Goal: Task Accomplishment & Management: Manage account settings

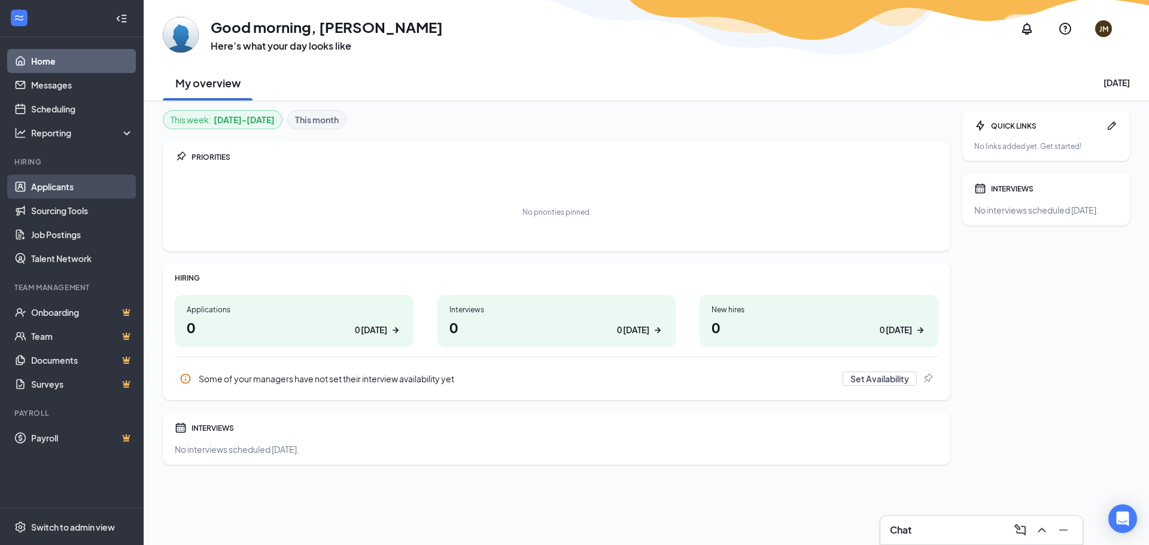
click at [71, 183] on link "Applicants" at bounding box center [82, 187] width 102 height 24
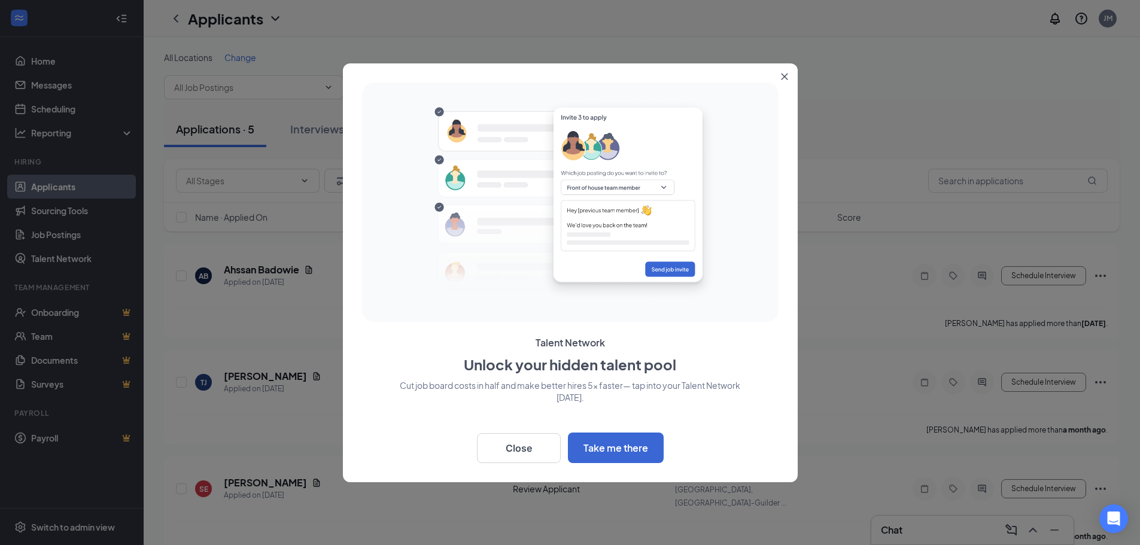
click at [787, 77] on icon "Close" at bounding box center [784, 76] width 7 height 7
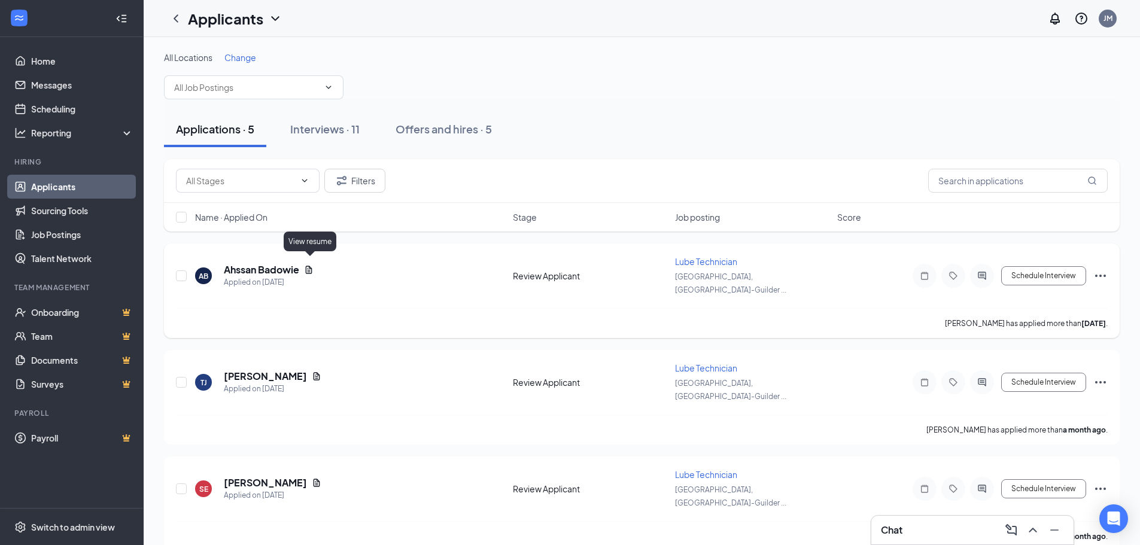
click at [312, 265] on icon "Document" at bounding box center [309, 270] width 10 height 10
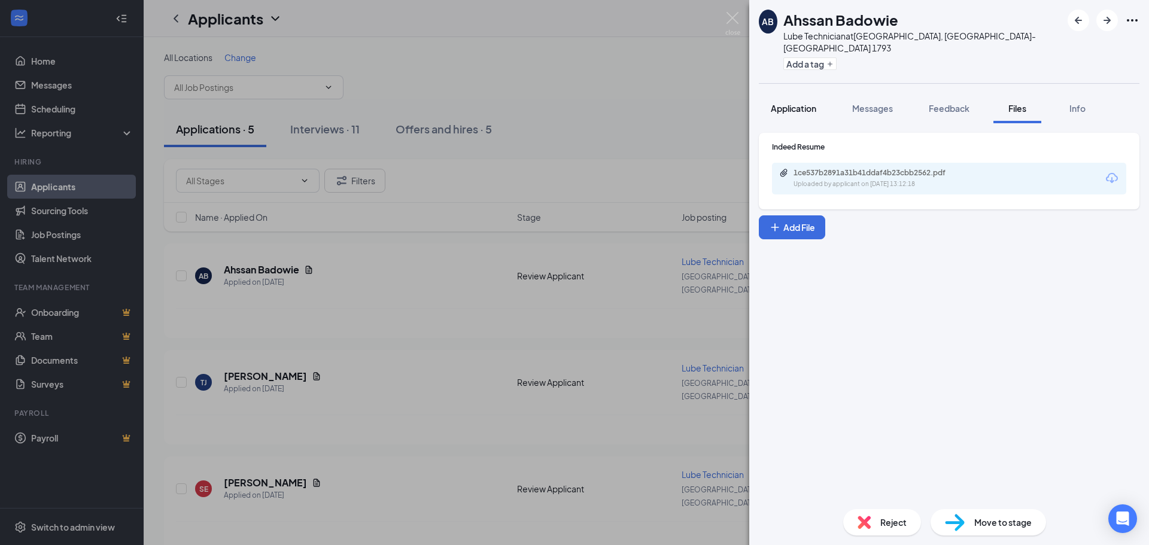
click at [785, 103] on span "Application" at bounding box center [793, 108] width 45 height 11
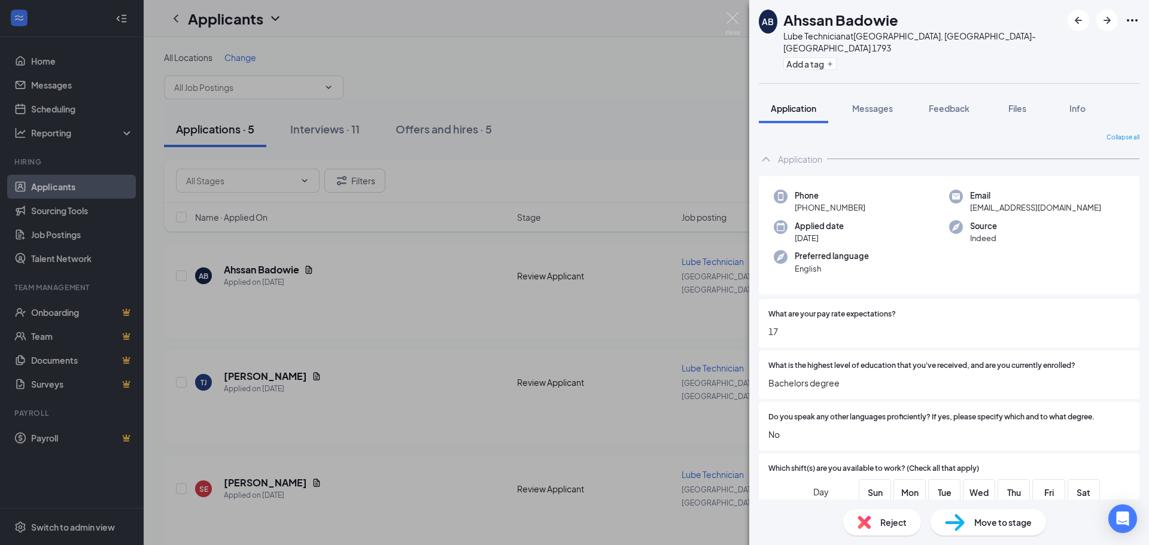
click at [883, 527] on span "Reject" at bounding box center [893, 522] width 26 height 13
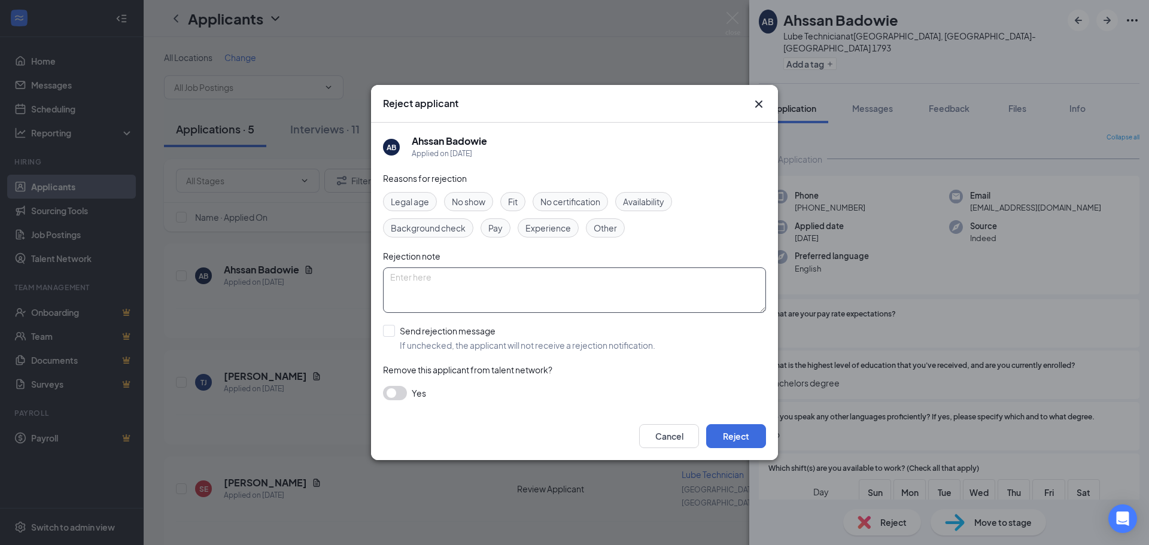
click at [457, 282] on textarea at bounding box center [574, 289] width 383 height 45
click at [406, 205] on span "Legal age" at bounding box center [410, 201] width 38 height 13
click at [717, 437] on button "Reject" at bounding box center [736, 436] width 60 height 24
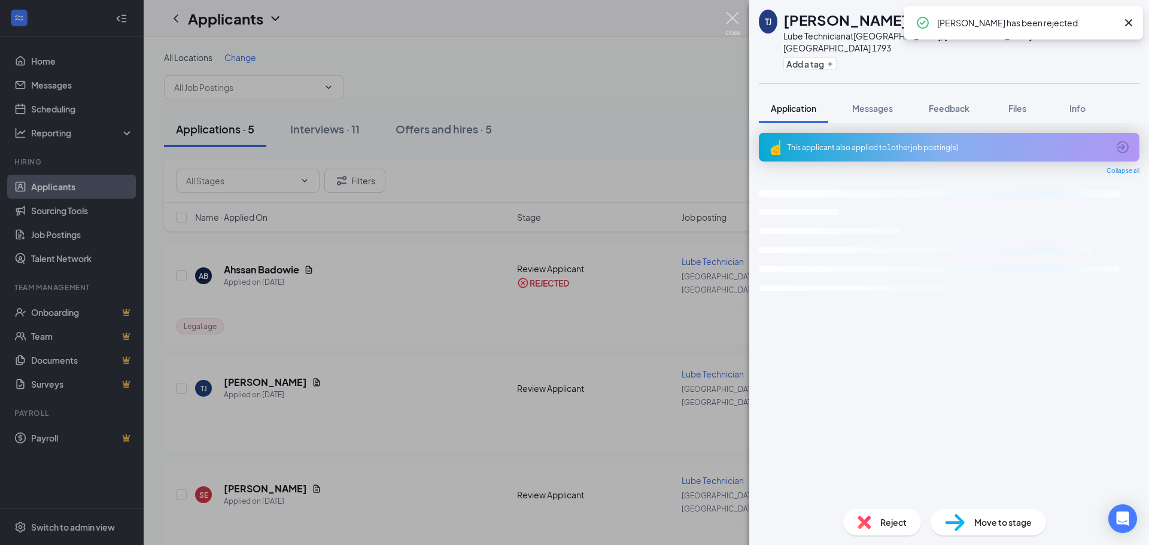
click at [731, 21] on img at bounding box center [732, 23] width 15 height 23
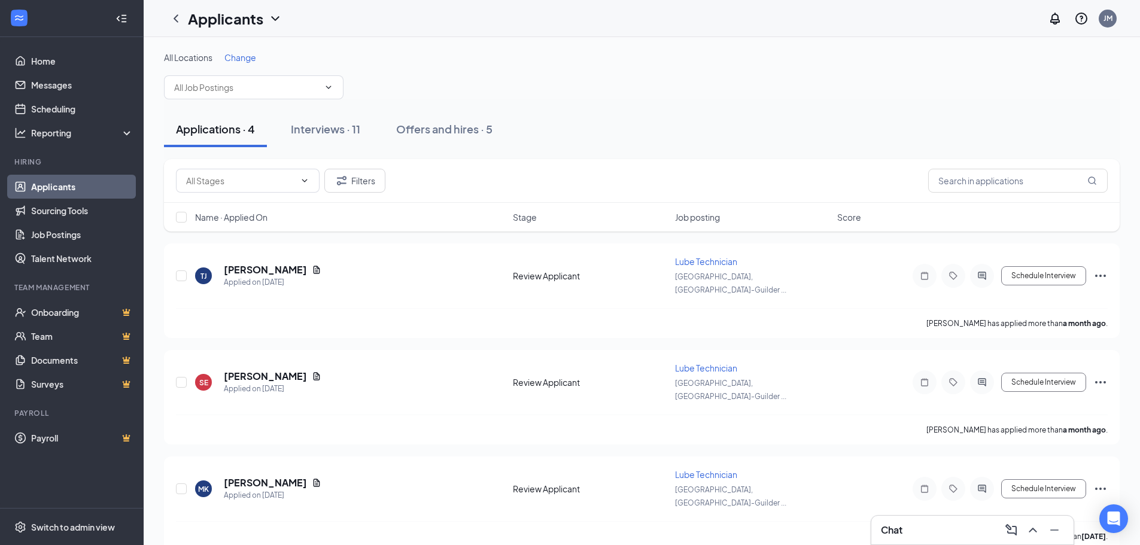
click at [248, 59] on span "Change" at bounding box center [240, 57] width 32 height 11
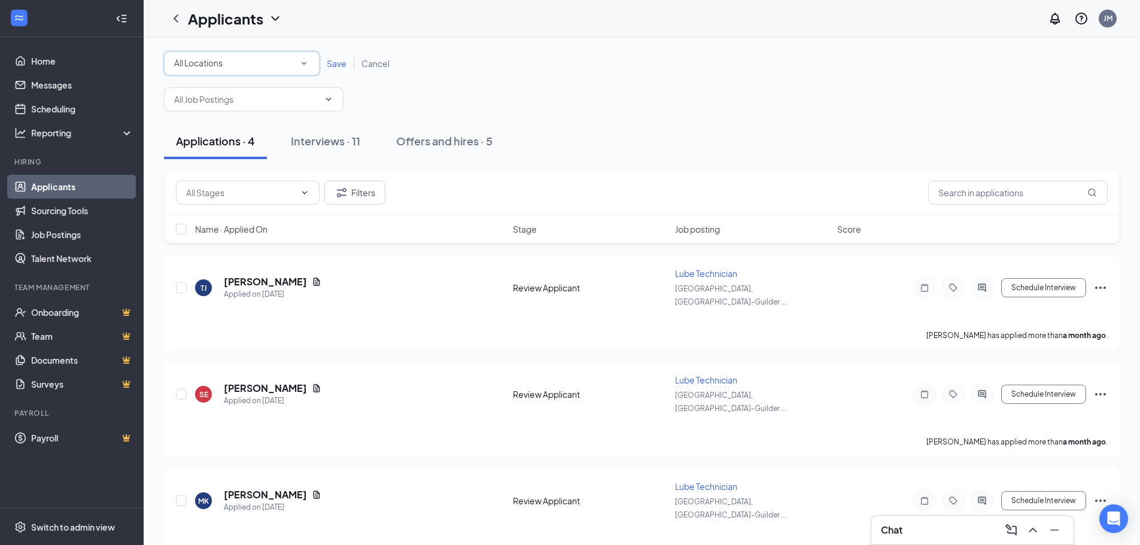
click at [241, 72] on div "All Locations All Locations" at bounding box center [242, 63] width 156 height 24
click at [234, 155] on span "[GEOGRAPHIC_DATA] ([GEOGRAPHIC_DATA])" at bounding box center [264, 154] width 181 height 11
click at [335, 56] on div "All Locations [GEOGRAPHIC_DATA] ([GEOGRAPHIC_DATA]) Save Cancel" at bounding box center [642, 63] width 956 height 24
click at [335, 59] on span "Save" at bounding box center [337, 63] width 20 height 11
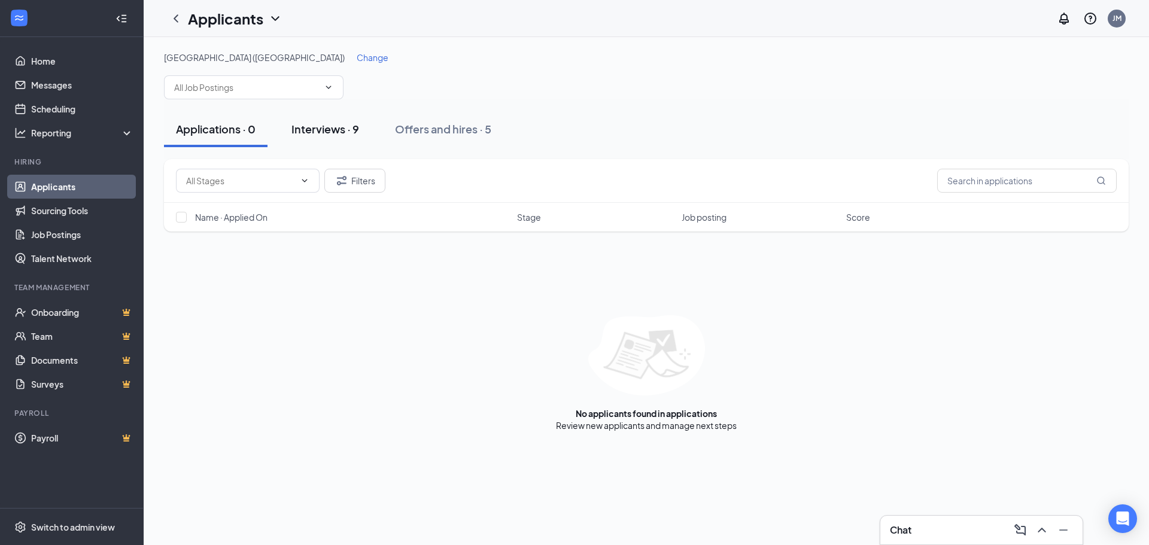
click at [320, 130] on div "Interviews · 9" at bounding box center [325, 128] width 68 height 15
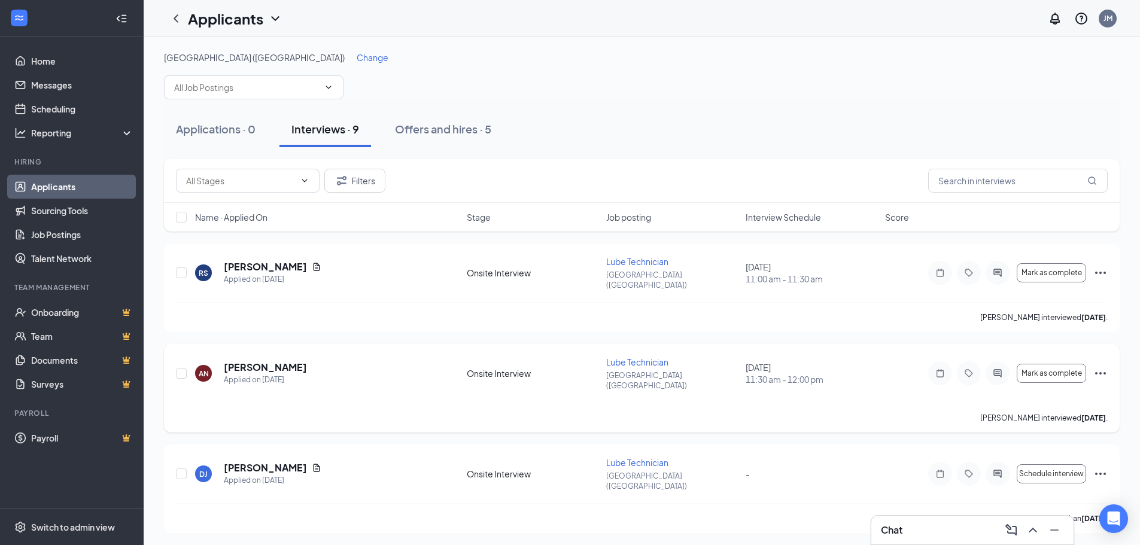
click at [1100, 372] on icon "Ellipses" at bounding box center [1100, 373] width 11 height 2
click at [1042, 413] on p "Request reschedule" at bounding box center [1046, 416] width 103 height 12
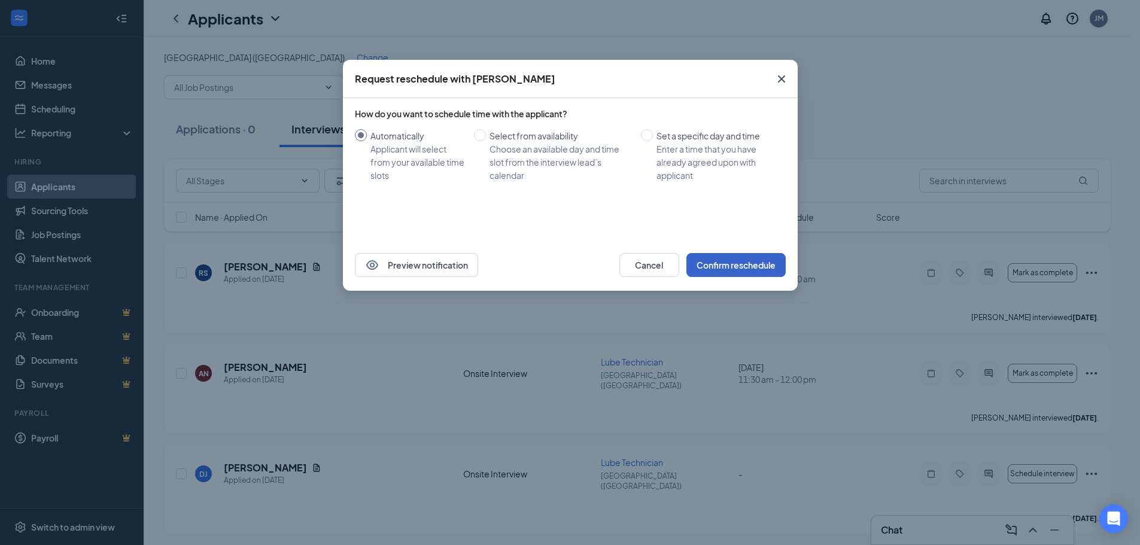
click at [751, 267] on button "Confirm reschedule" at bounding box center [735, 265] width 99 height 24
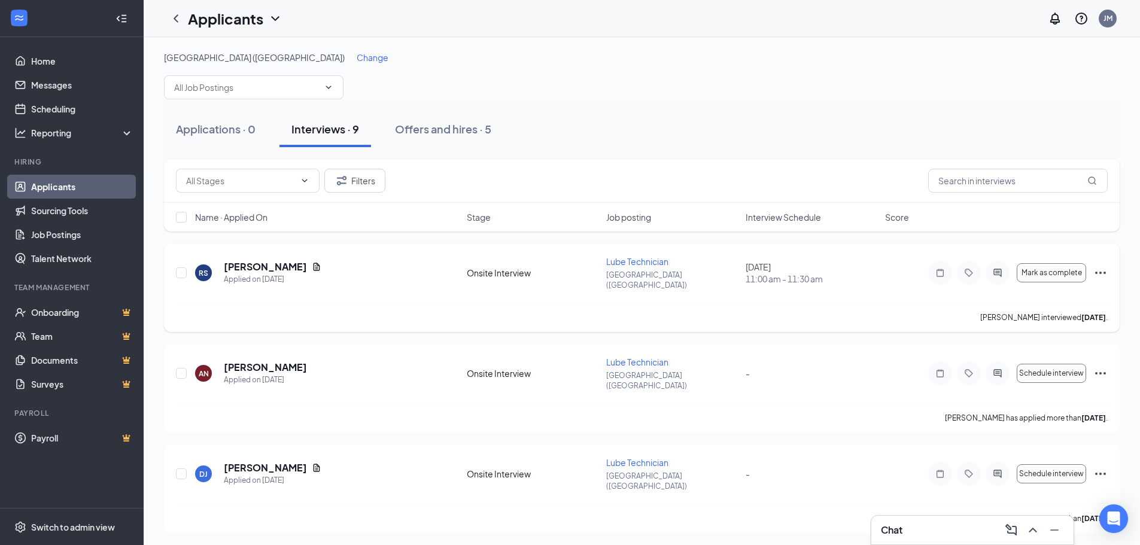
click at [1102, 266] on icon "Ellipses" at bounding box center [1100, 273] width 14 height 14
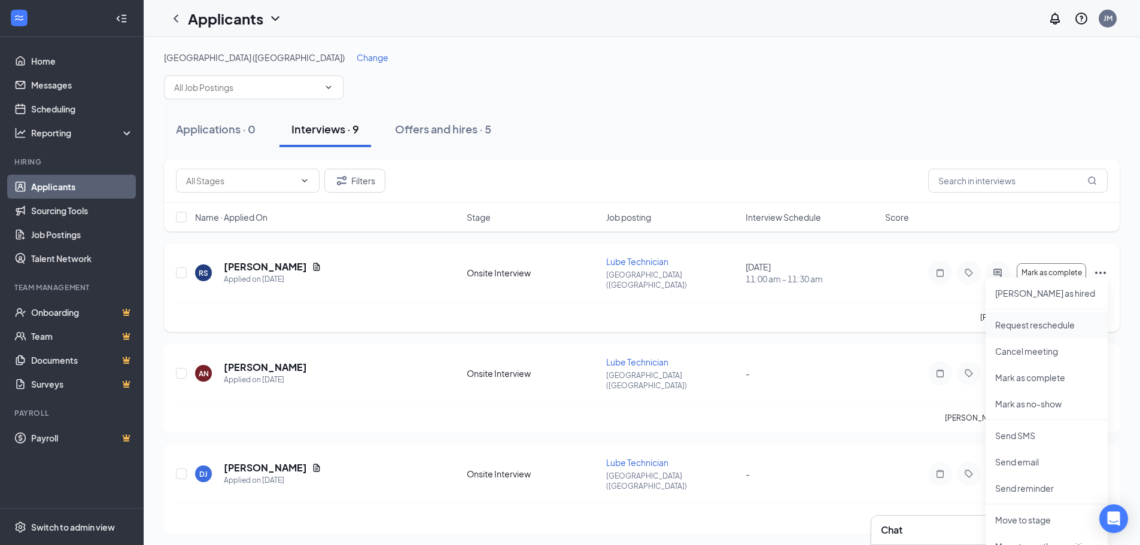
click at [1061, 328] on p "Request reschedule" at bounding box center [1046, 325] width 103 height 12
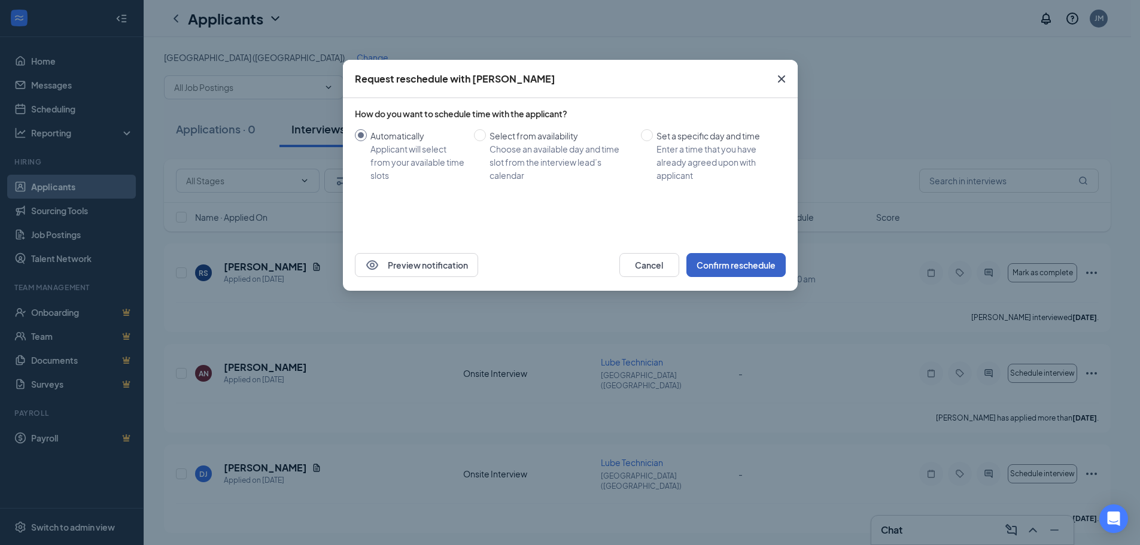
click at [715, 260] on button "Confirm reschedule" at bounding box center [735, 265] width 99 height 24
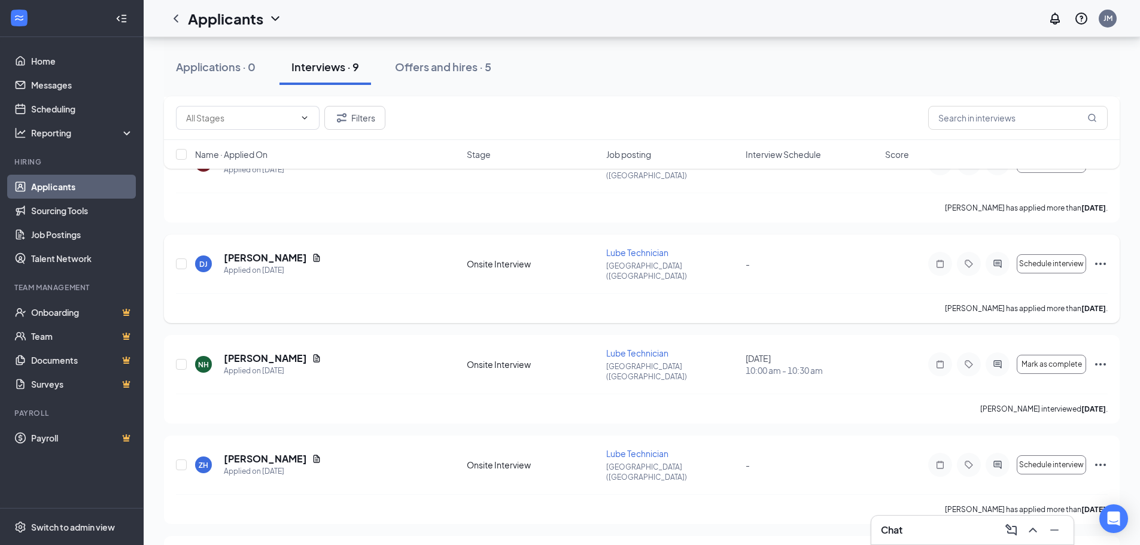
scroll to position [239, 0]
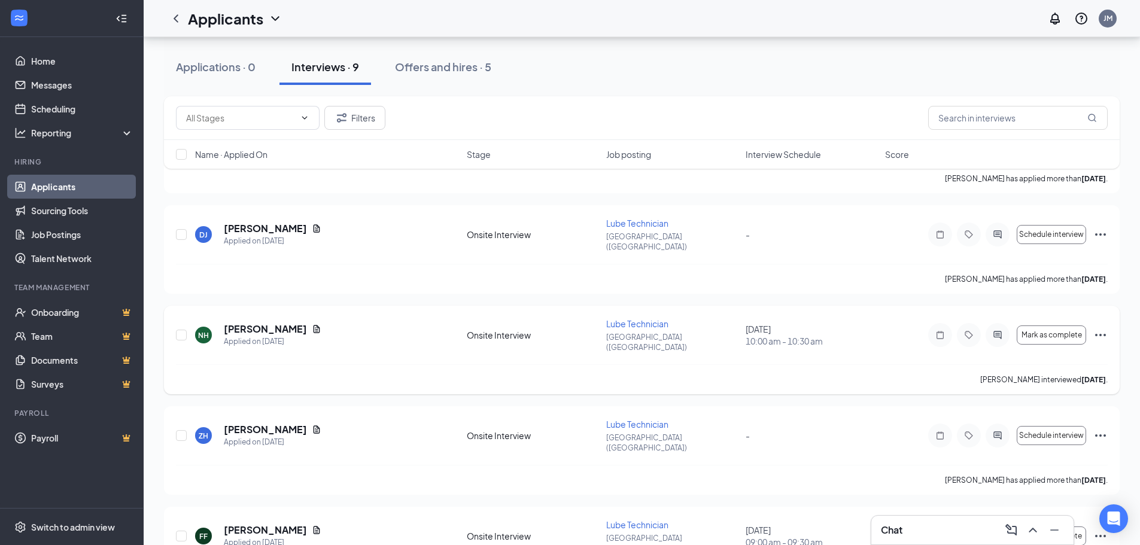
click at [1102, 328] on icon "Ellipses" at bounding box center [1100, 335] width 14 height 14
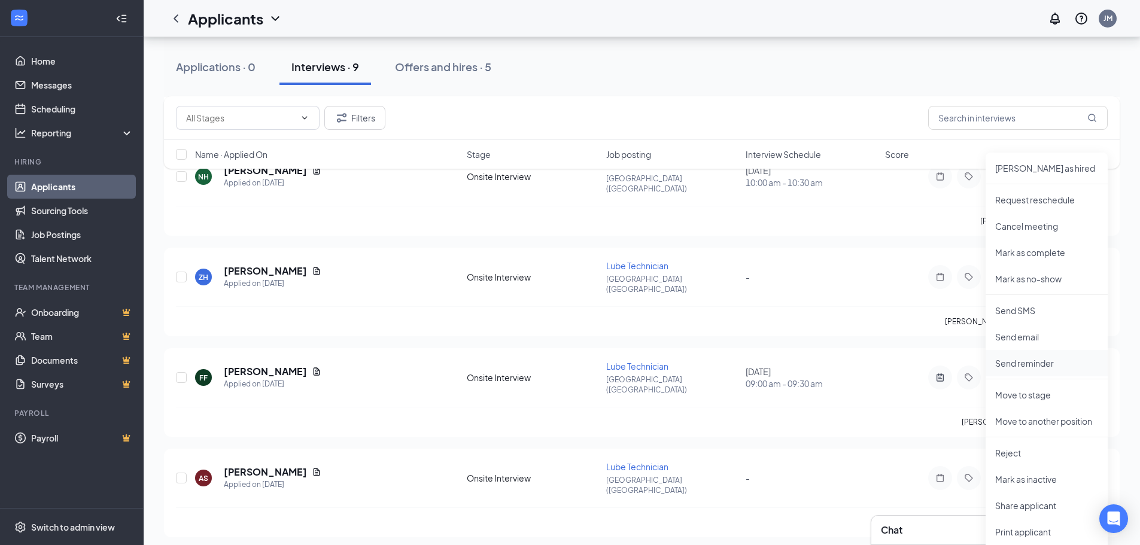
scroll to position [419, 0]
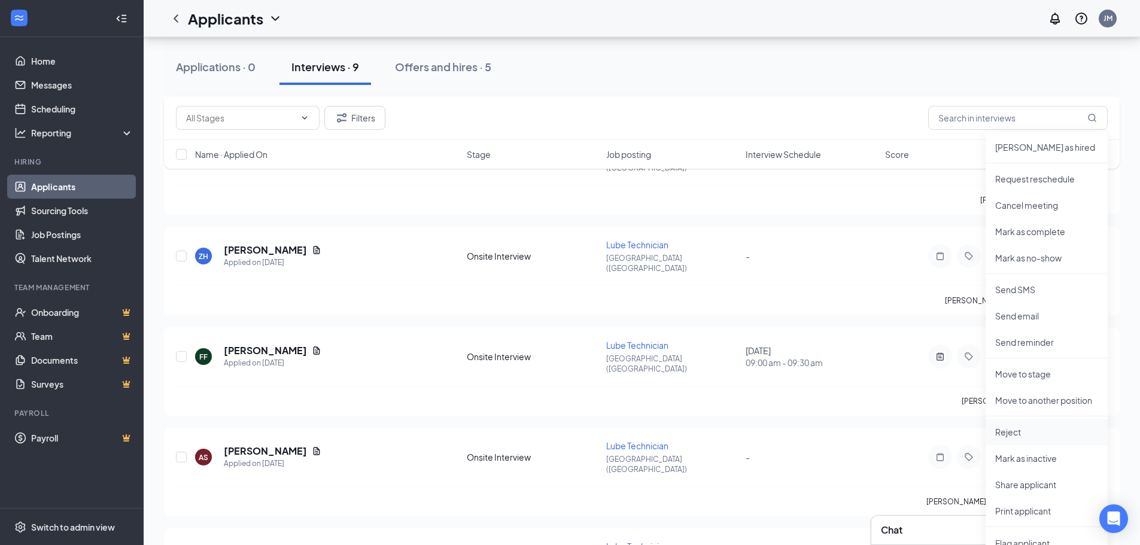
click at [1033, 431] on p "Reject" at bounding box center [1046, 432] width 103 height 12
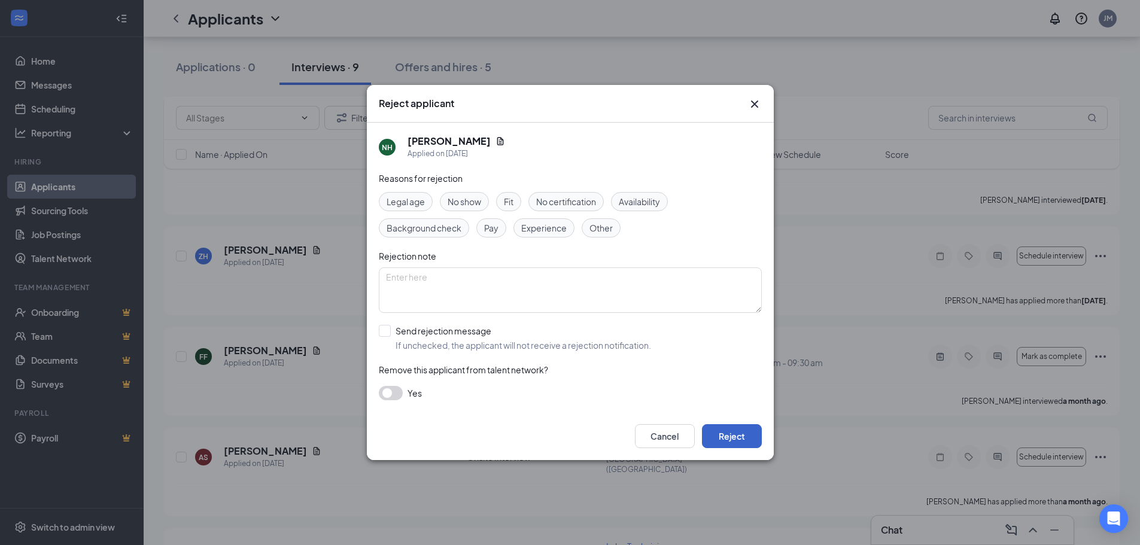
click at [733, 439] on button "Reject" at bounding box center [732, 436] width 60 height 24
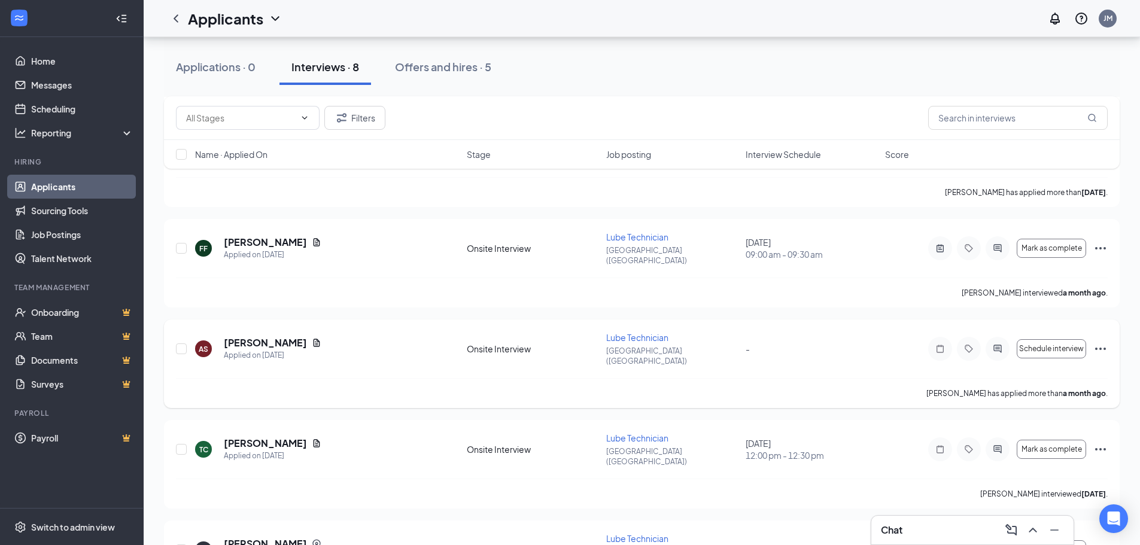
scroll to position [428, 0]
click at [1099, 541] on icon "Ellipses" at bounding box center [1100, 548] width 14 height 14
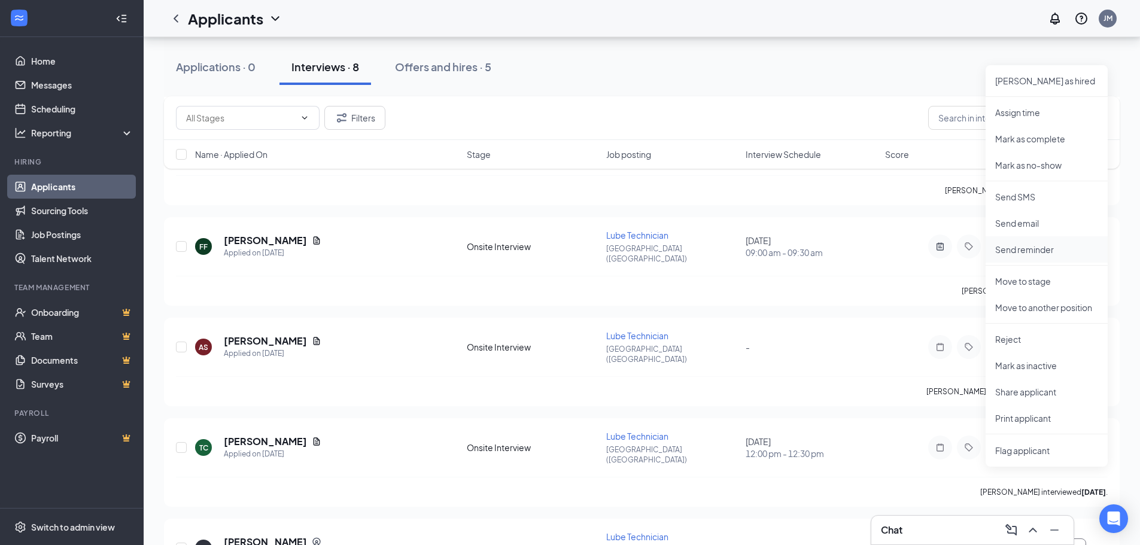
click at [1051, 253] on p "Send reminder" at bounding box center [1046, 250] width 103 height 12
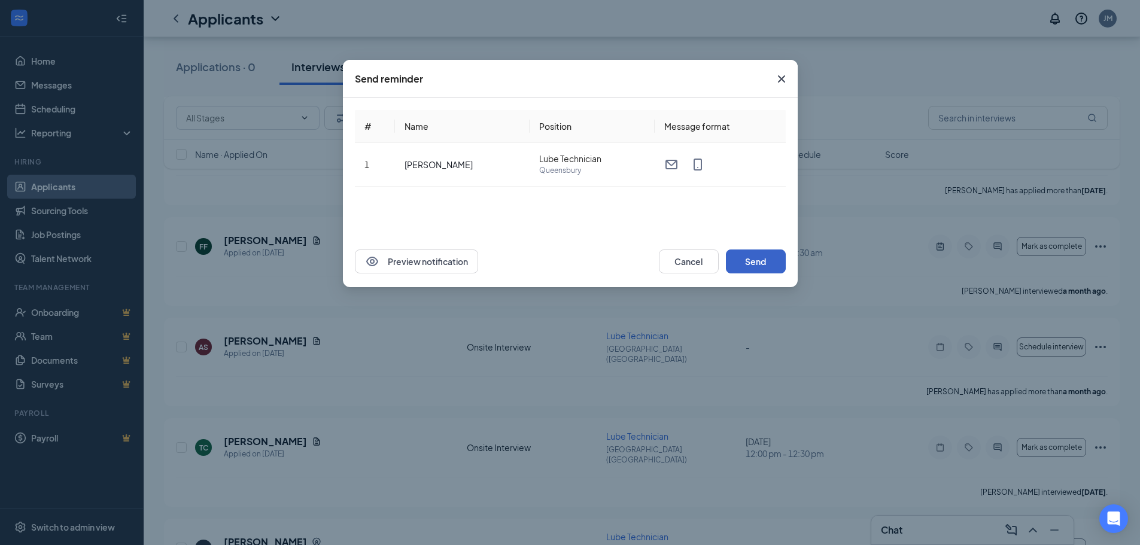
click at [764, 263] on button "Send" at bounding box center [756, 262] width 60 height 24
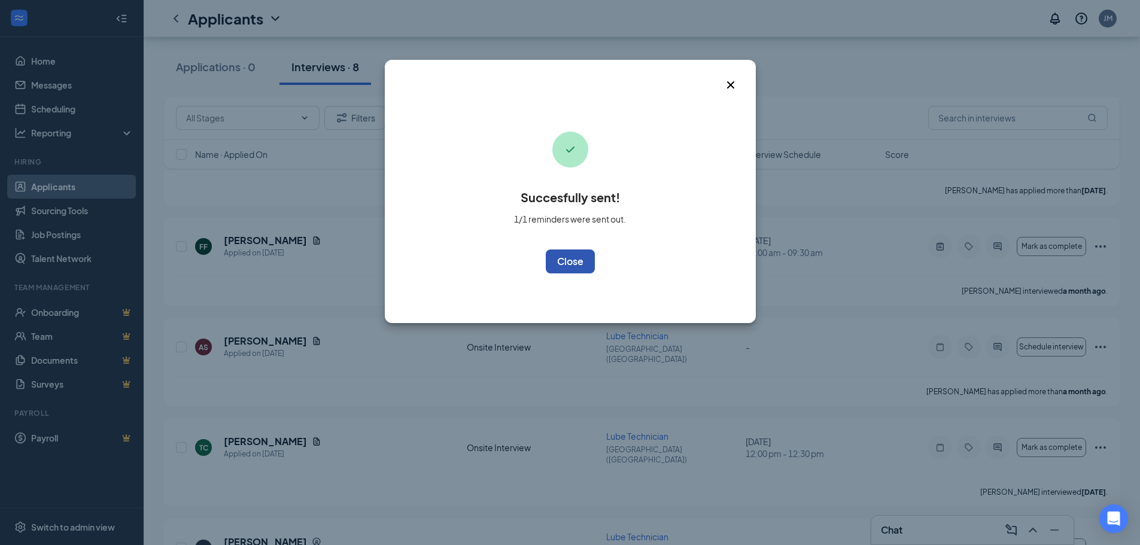
click at [577, 263] on button "OK" at bounding box center [570, 262] width 49 height 24
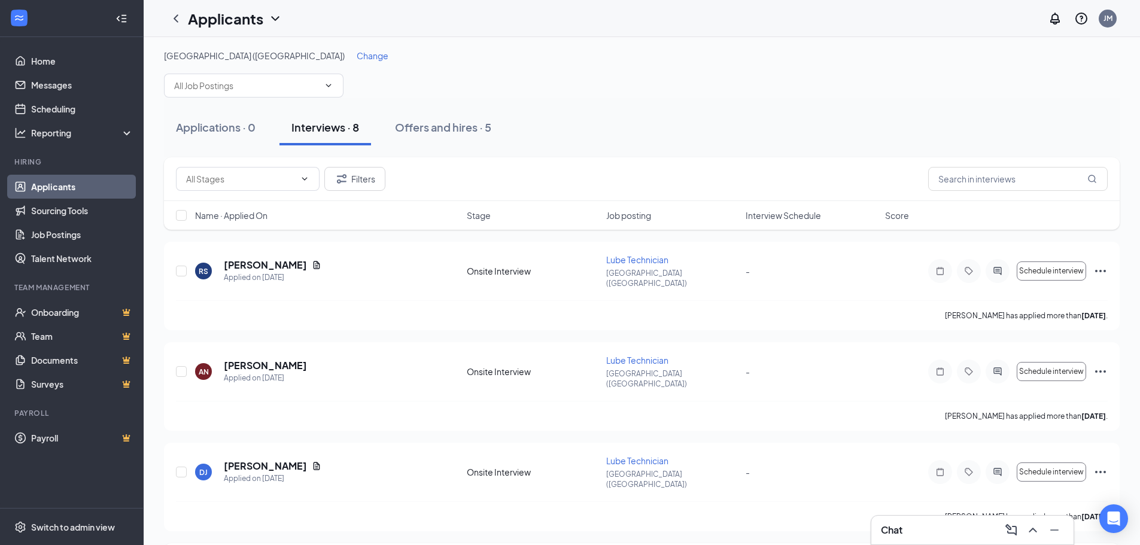
scroll to position [0, 0]
click at [65, 184] on link "Applicants" at bounding box center [82, 187] width 102 height 24
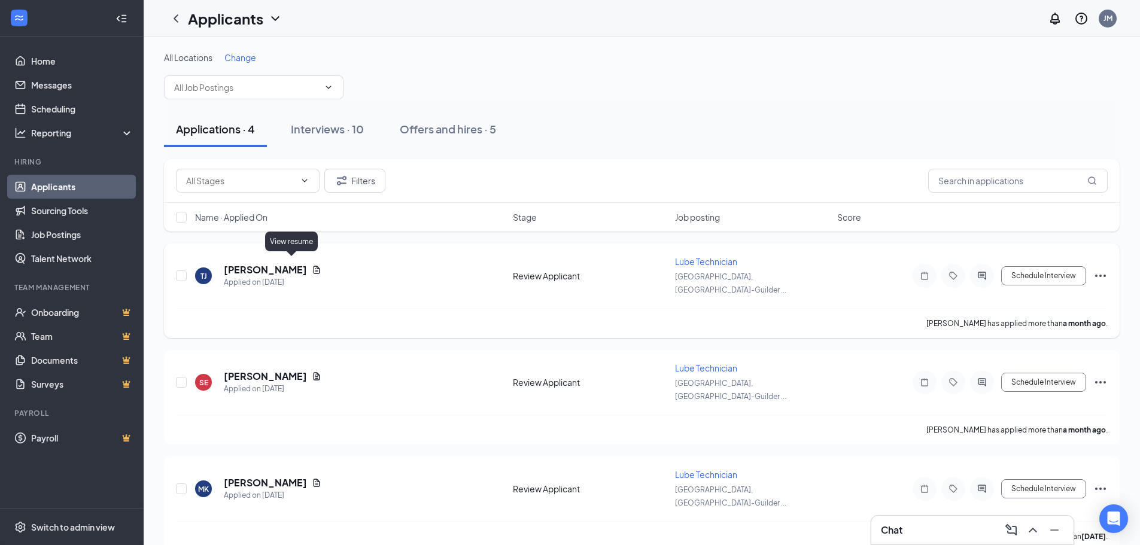
click at [314, 266] on icon "Document" at bounding box center [317, 270] width 7 height 8
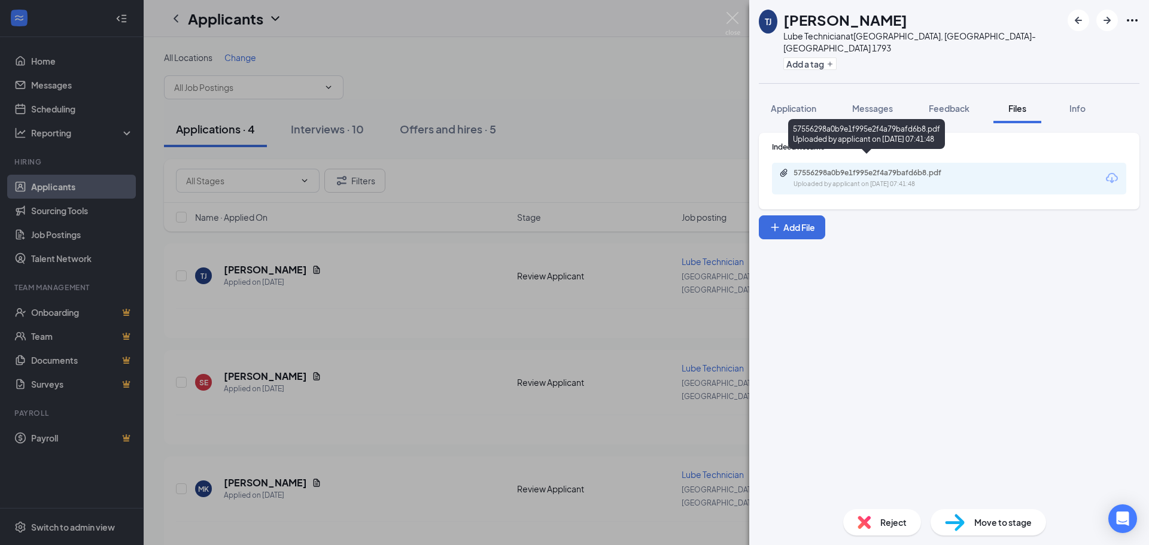
click at [847, 168] on div "57556298a0b9e1f995e2f4a79bafd6b8.pdf" at bounding box center [877, 173] width 168 height 10
click at [729, 16] on img at bounding box center [732, 23] width 15 height 23
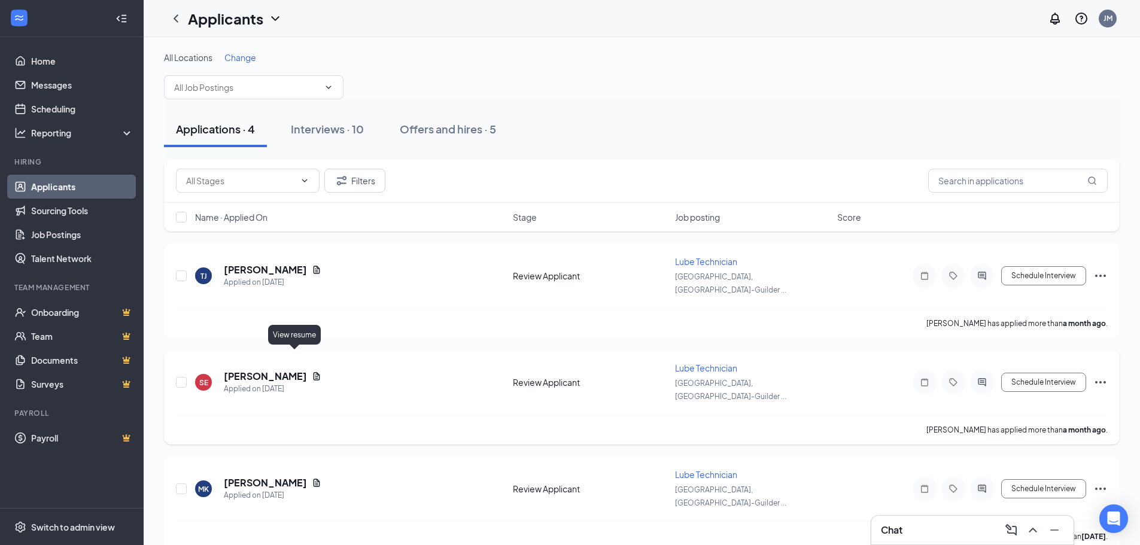
click at [314, 372] on icon "Document" at bounding box center [317, 376] width 7 height 8
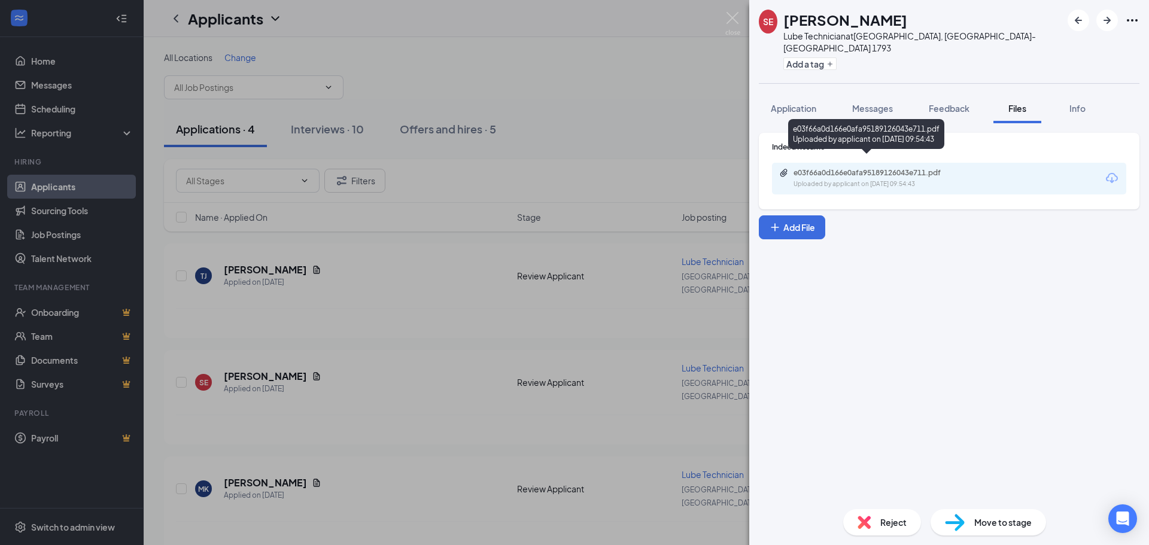
click at [839, 168] on div "e03f66a0d166e0afa95189126043e711.pdf Uploaded by applicant on [DATE] 09:54:43" at bounding box center [876, 178] width 194 height 21
click at [735, 28] on img at bounding box center [732, 23] width 15 height 23
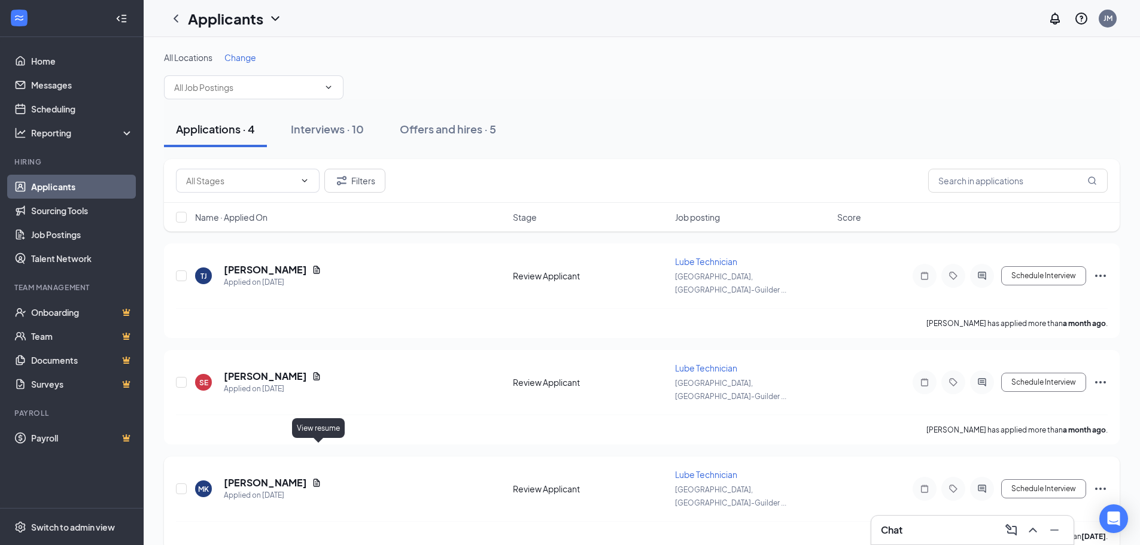
click at [320, 479] on icon "Document" at bounding box center [317, 483] width 7 height 8
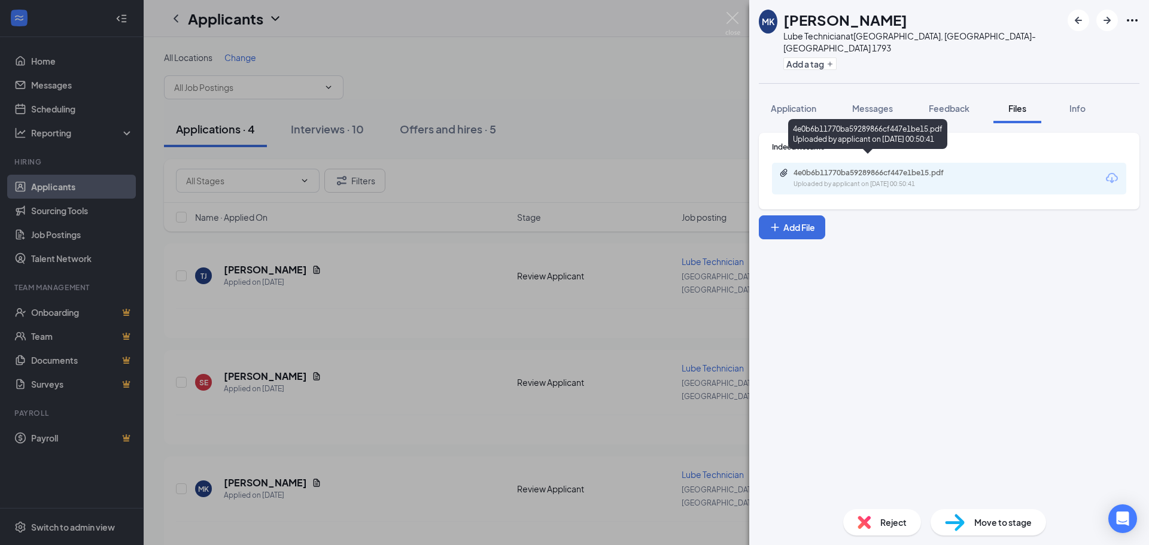
click at [813, 180] on div "Uploaded by applicant on [DATE] 00:50:41" at bounding box center [883, 185] width 180 height 10
click at [739, 20] on img at bounding box center [732, 23] width 15 height 23
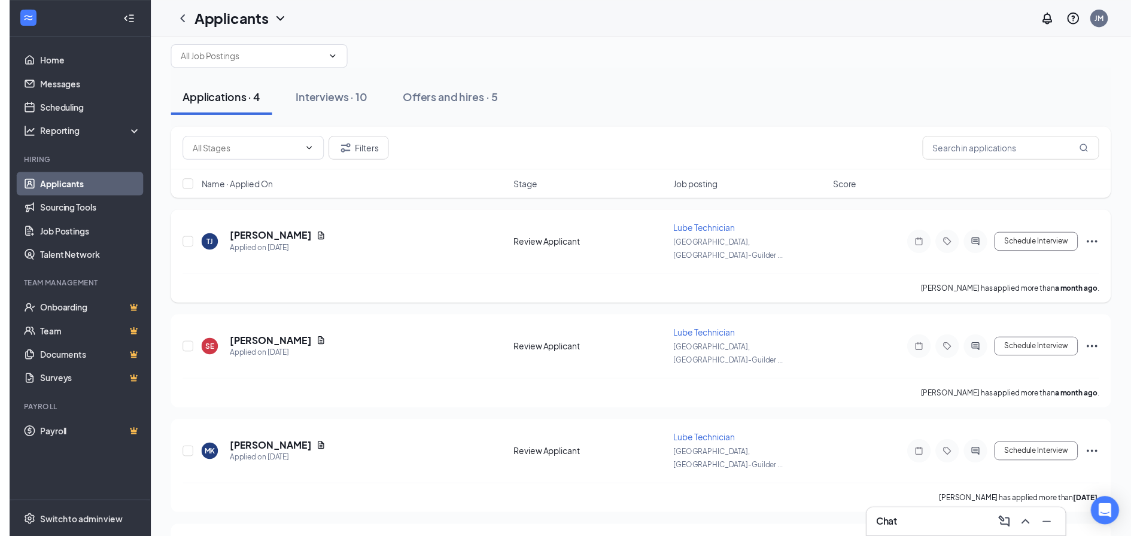
scroll to position [74, 0]
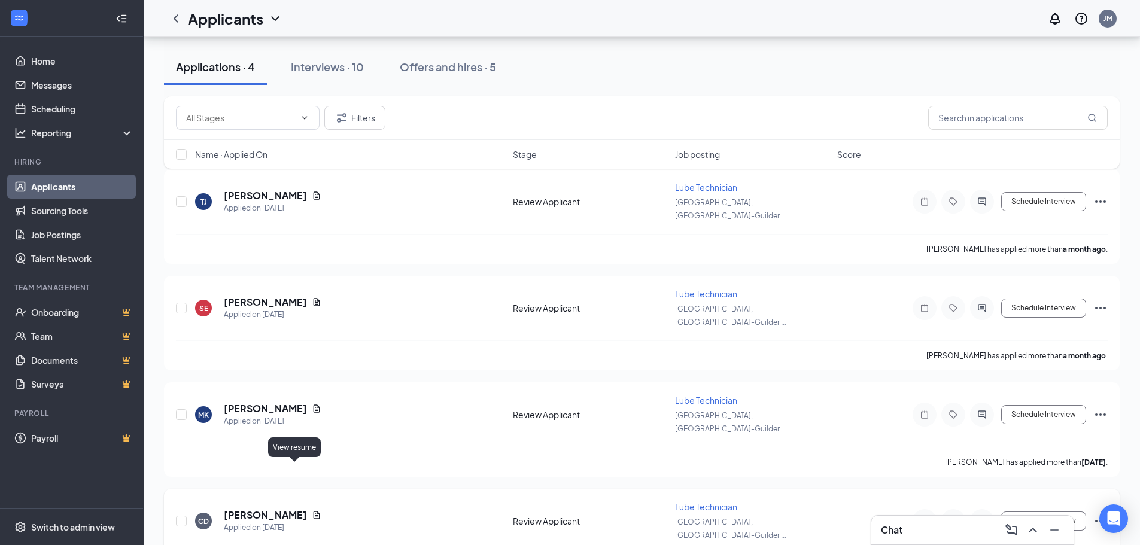
click at [312, 510] on icon "Document" at bounding box center [317, 515] width 10 height 10
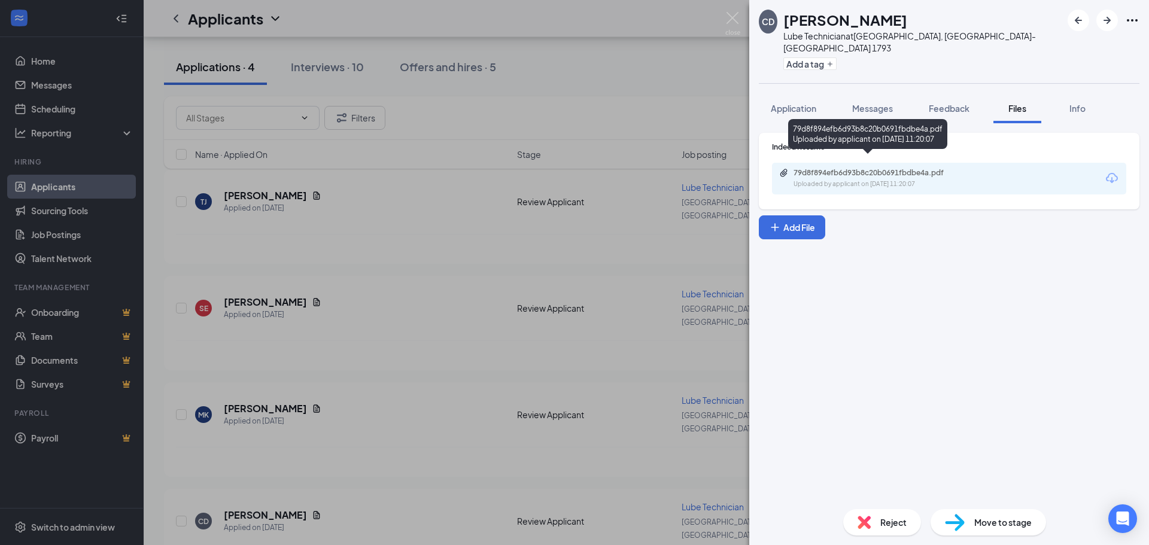
click at [861, 180] on div "Uploaded by applicant on [DATE] 11:20:07" at bounding box center [883, 185] width 180 height 10
click at [728, 19] on img at bounding box center [732, 23] width 15 height 23
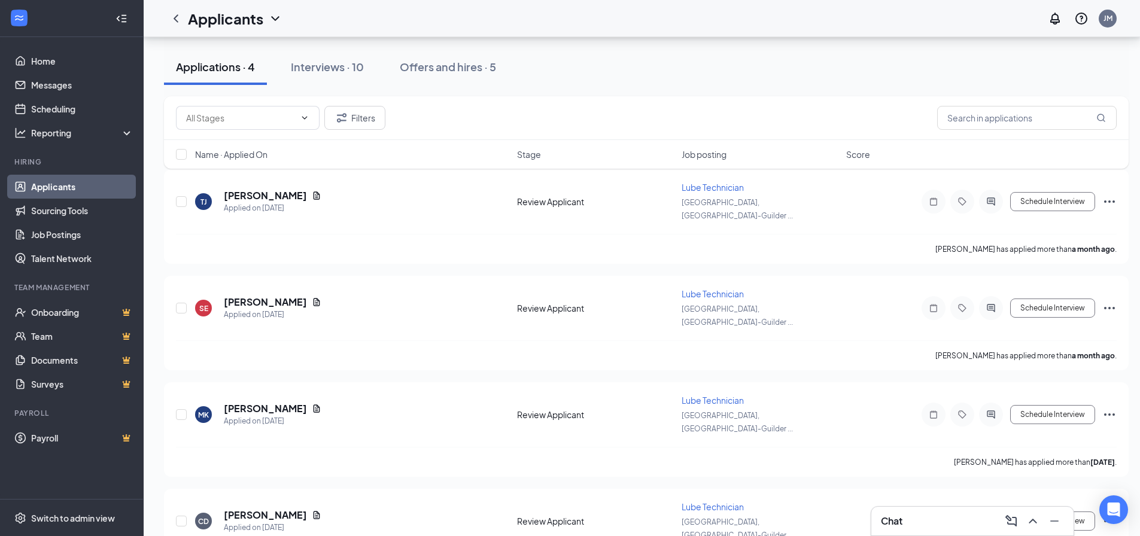
click at [928, 522] on div "Chat" at bounding box center [972, 521] width 183 height 19
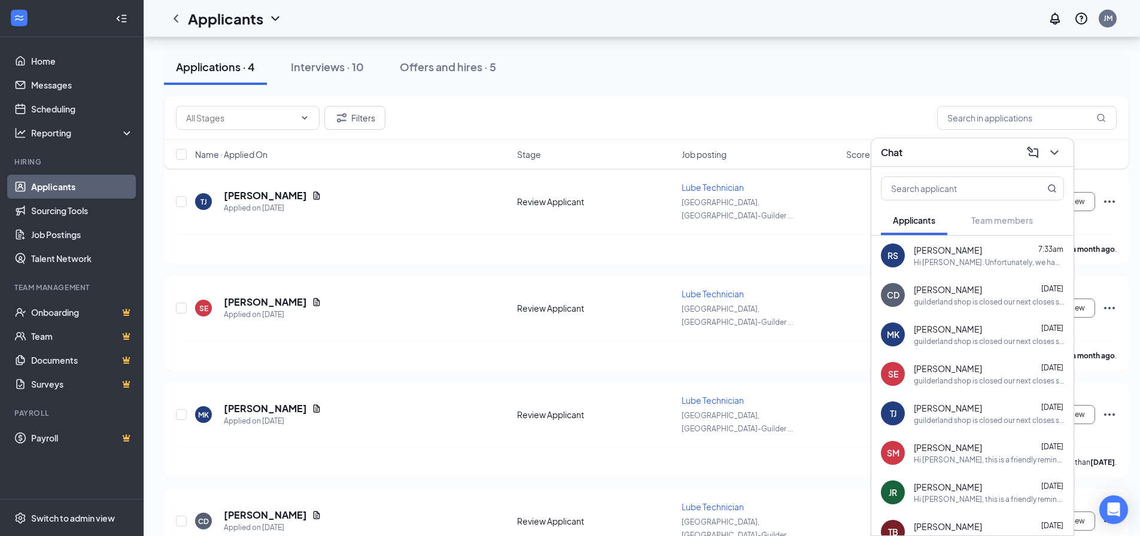
click at [958, 303] on div "guilderland shop is closed our next closes shop that is hiring is [GEOGRAPHIC_D…" at bounding box center [989, 302] width 150 height 10
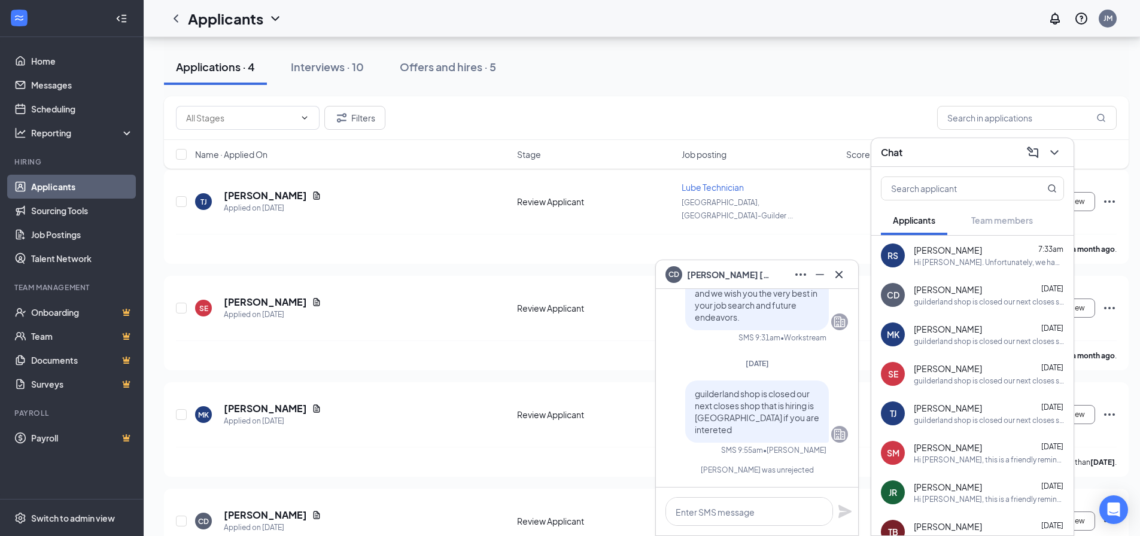
click at [947, 261] on div "Hi [PERSON_NAME]. Unfortunately, we had to reschedule your meeting with Take 5 …" at bounding box center [989, 262] width 150 height 10
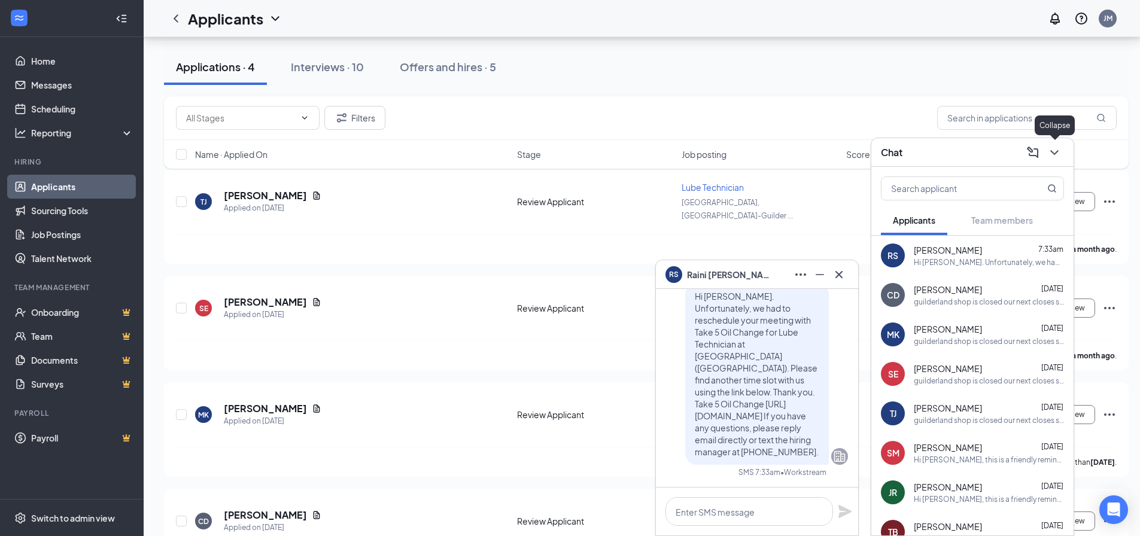
click at [1060, 157] on icon "ChevronDown" at bounding box center [1054, 152] width 14 height 14
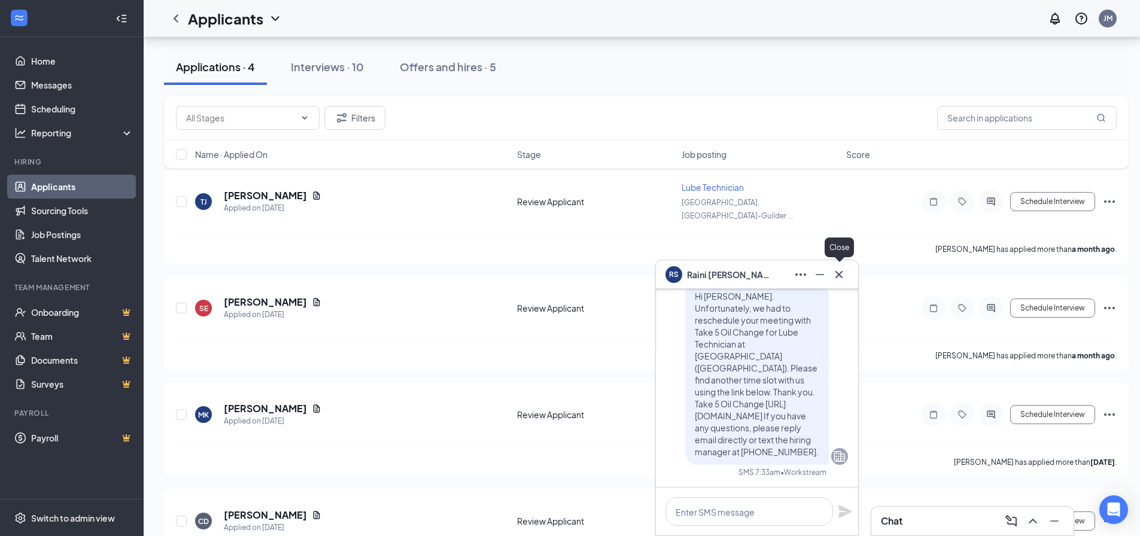
click at [838, 275] on icon "Cross" at bounding box center [838, 273] width 7 height 7
